Goal: Check status: Check status

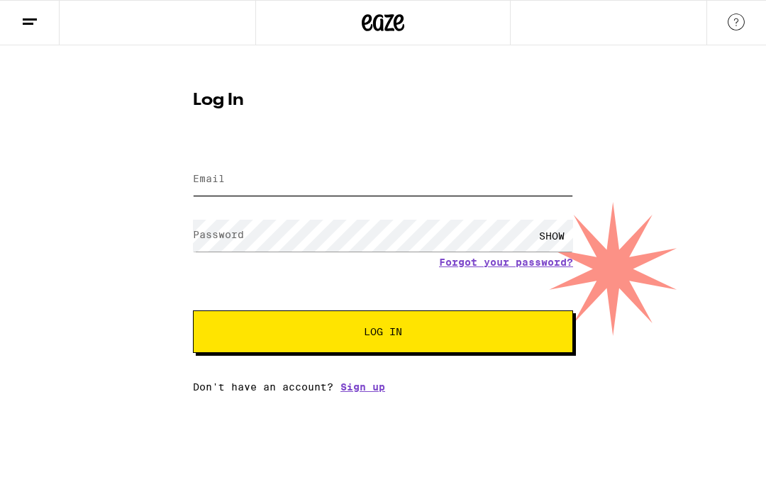
click at [520, 182] on input "Email" at bounding box center [383, 180] width 380 height 32
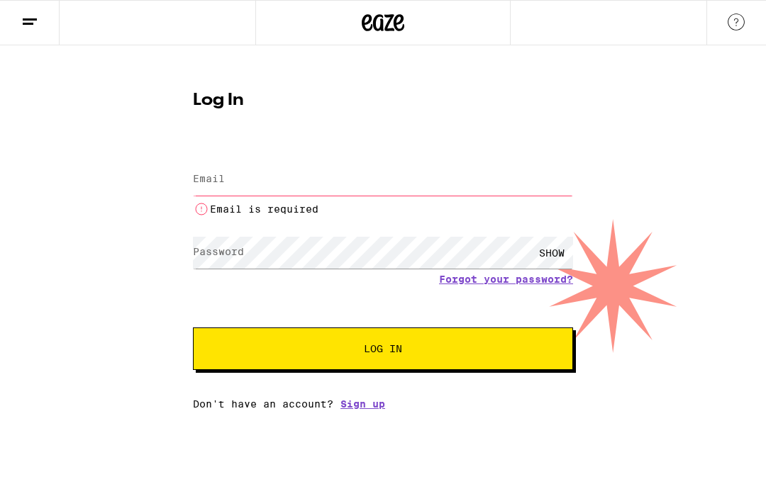
type input "[EMAIL_ADDRESS][DOMAIN_NAME]"
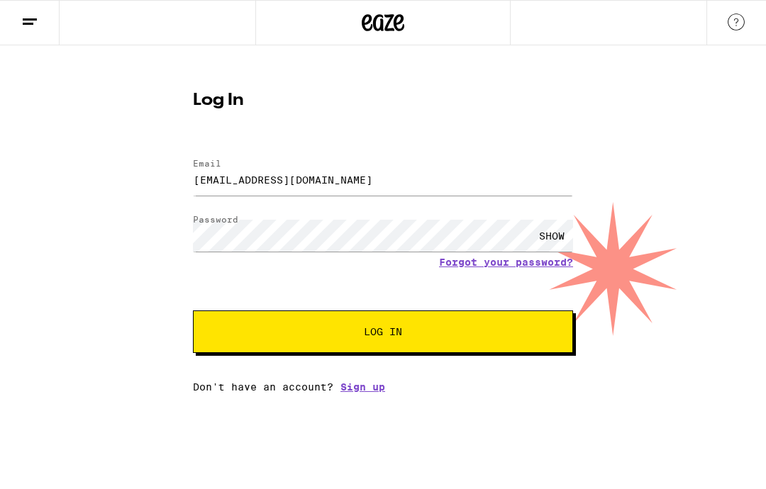
click at [495, 335] on span "Log In" at bounding box center [382, 332] width 265 height 10
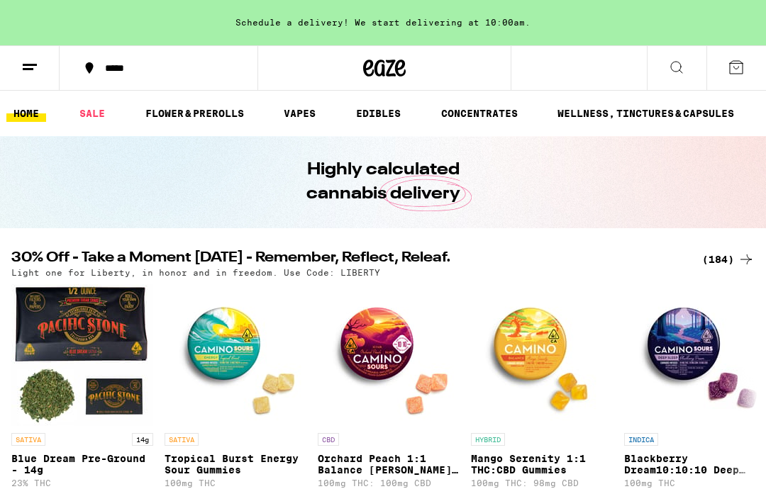
click at [32, 72] on icon at bounding box center [29, 67] width 17 height 17
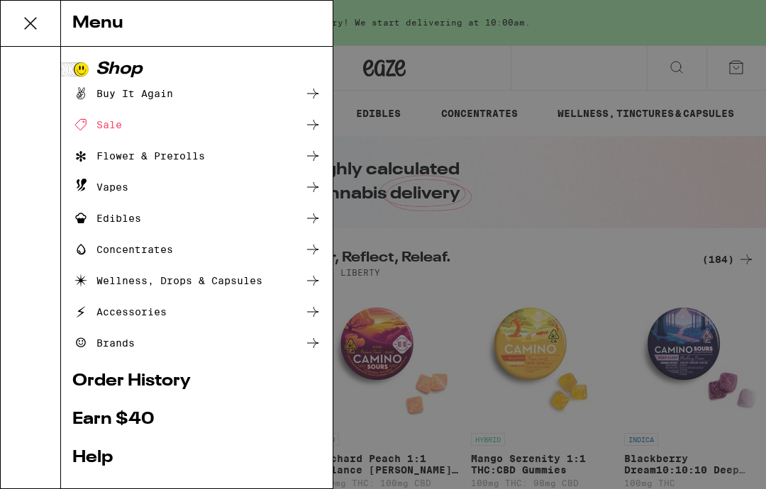
click at [192, 379] on link "Order History" at bounding box center [196, 381] width 249 height 17
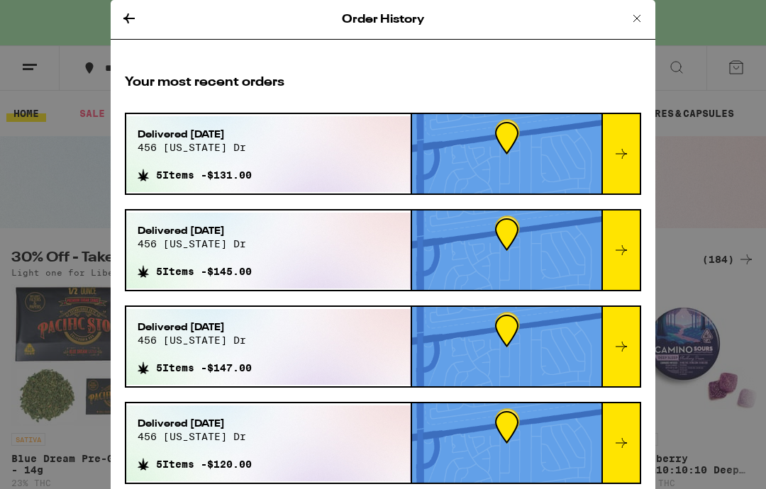
click at [315, 161] on div "Delivered [DATE][STREET_ADDRESS][US_STATE] 5 Items - $131.00" at bounding box center [268, 154] width 284 height 76
click at [286, 142] on div "Delivered [DATE][STREET_ADDRESS][US_STATE] 5 Items - $131.00" at bounding box center [268, 154] width 284 height 76
click at [215, 149] on span "456 [US_STATE] dr" at bounding box center [195, 147] width 114 height 11
click at [627, 150] on icon at bounding box center [621, 153] width 17 height 17
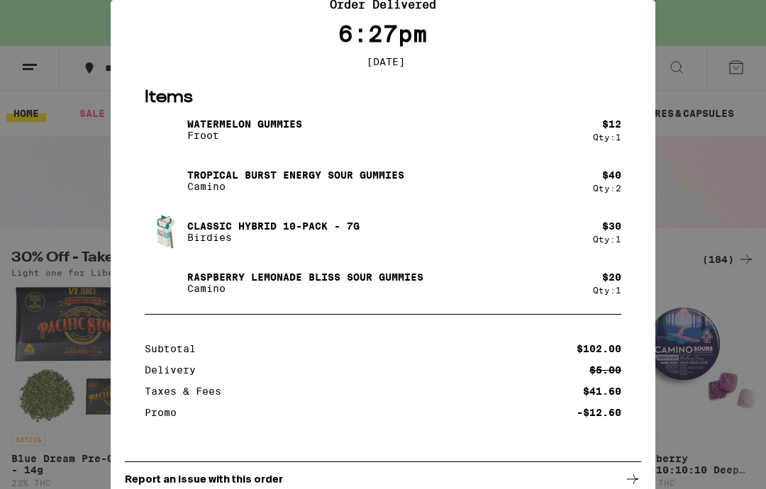
scroll to position [65, 0]
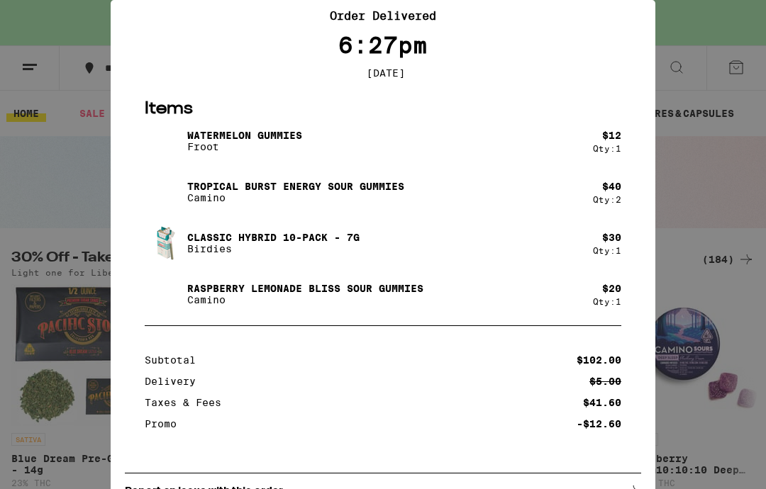
click at [159, 202] on img at bounding box center [165, 192] width 40 height 40
